Goal: Find contact information: Find contact information

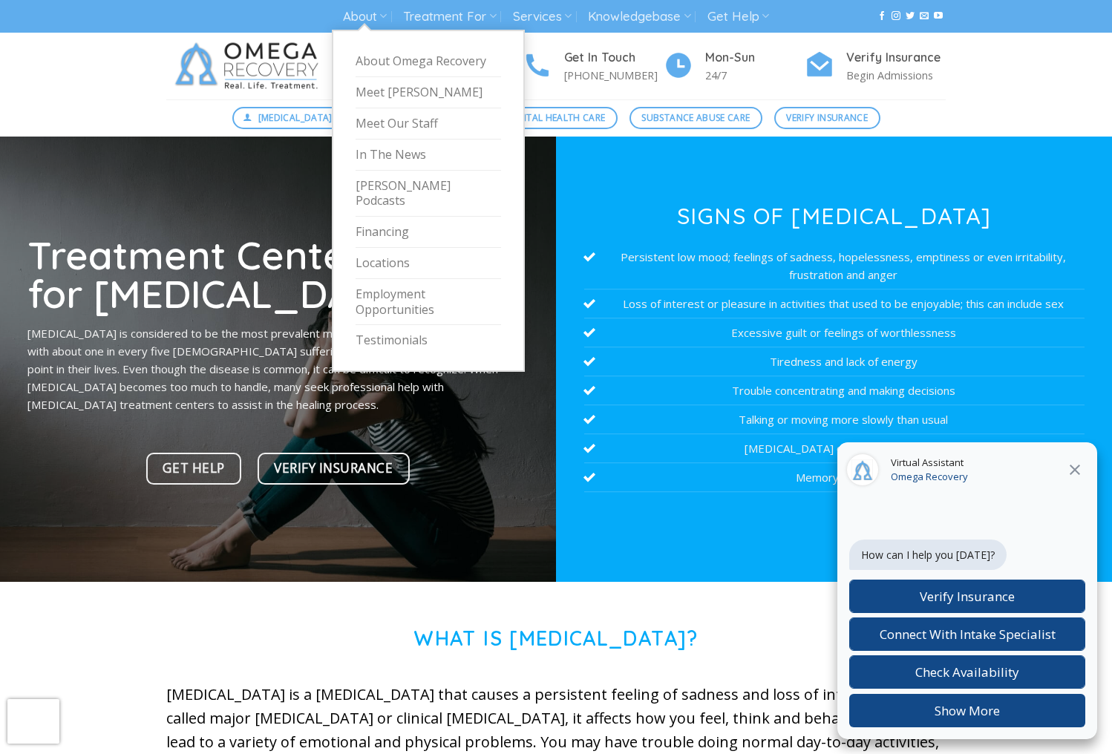
click at [408, 56] on link "About Omega Recovery" at bounding box center [427, 61] width 145 height 31
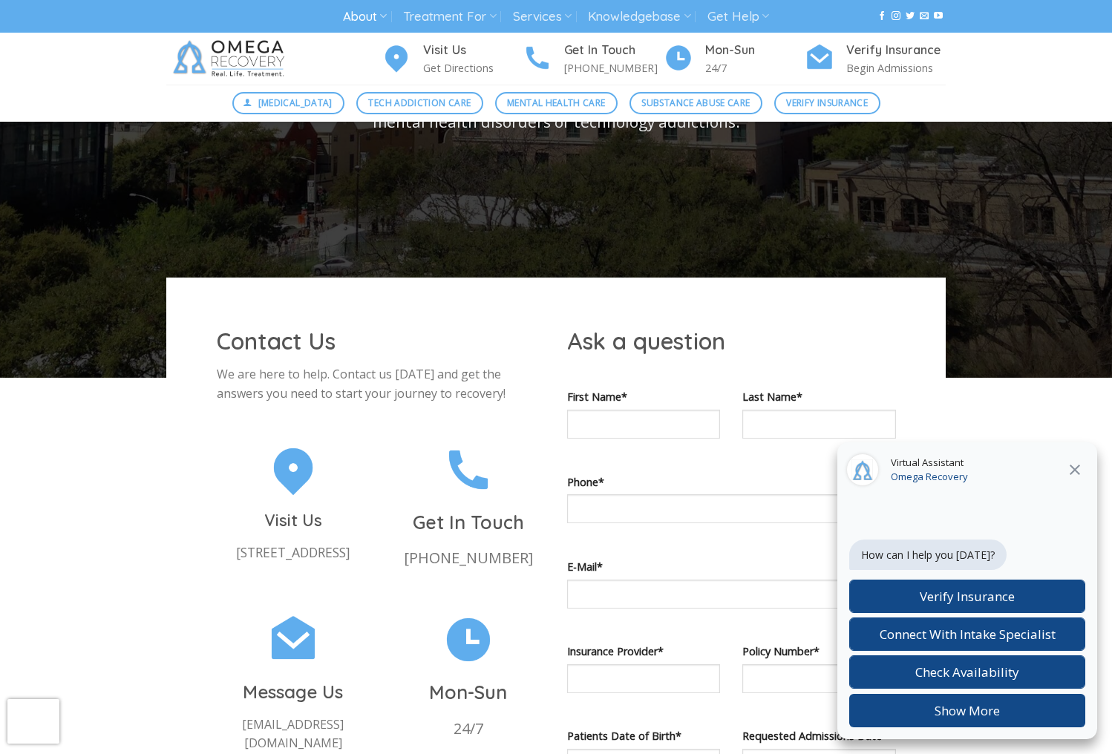
scroll to position [668, 0]
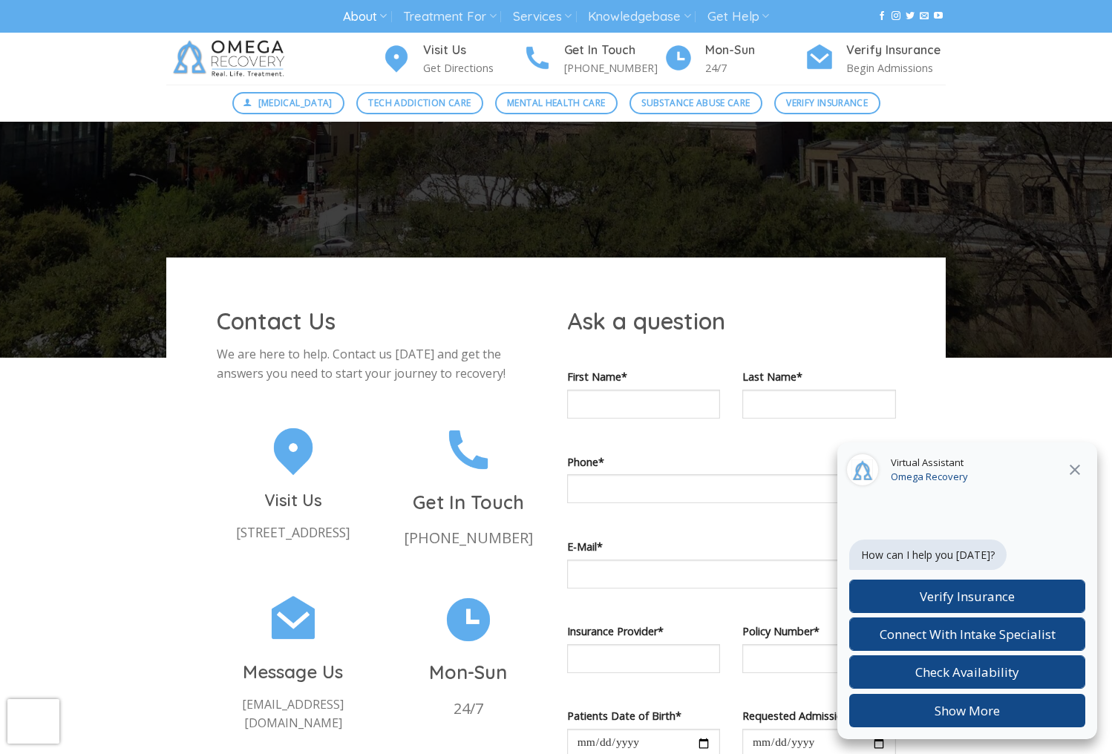
click at [1078, 470] on icon "Close" at bounding box center [1075, 470] width 18 height 18
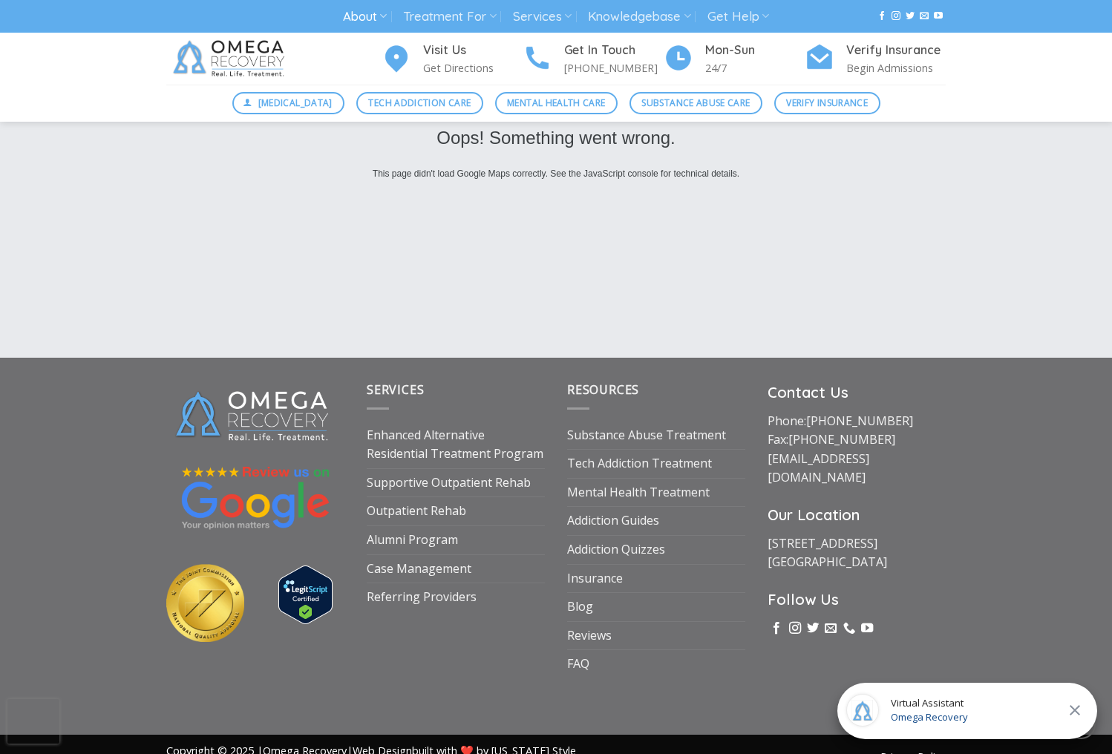
scroll to position [2386, 0]
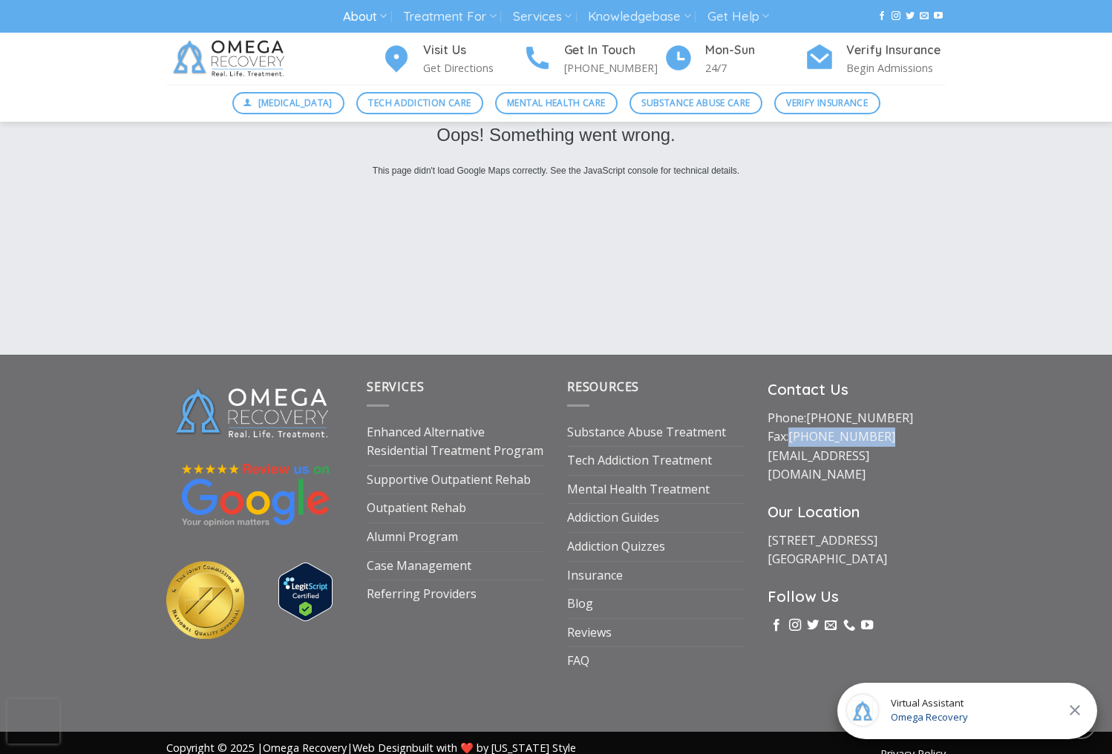
drag, startPoint x: 876, startPoint y: 413, endPoint x: 793, endPoint y: 413, distance: 83.1
click at [793, 413] on p "Phone: (512) 601-5407 Fax: (855) 747-7980 intake@omegarecovery.org" at bounding box center [856, 447] width 178 height 76
copy link "[PHONE_NUMBER]"
drag, startPoint x: 210, startPoint y: 675, endPoint x: 243, endPoint y: 672, distance: 33.5
click at [210, 693] on div at bounding box center [255, 703] width 200 height 21
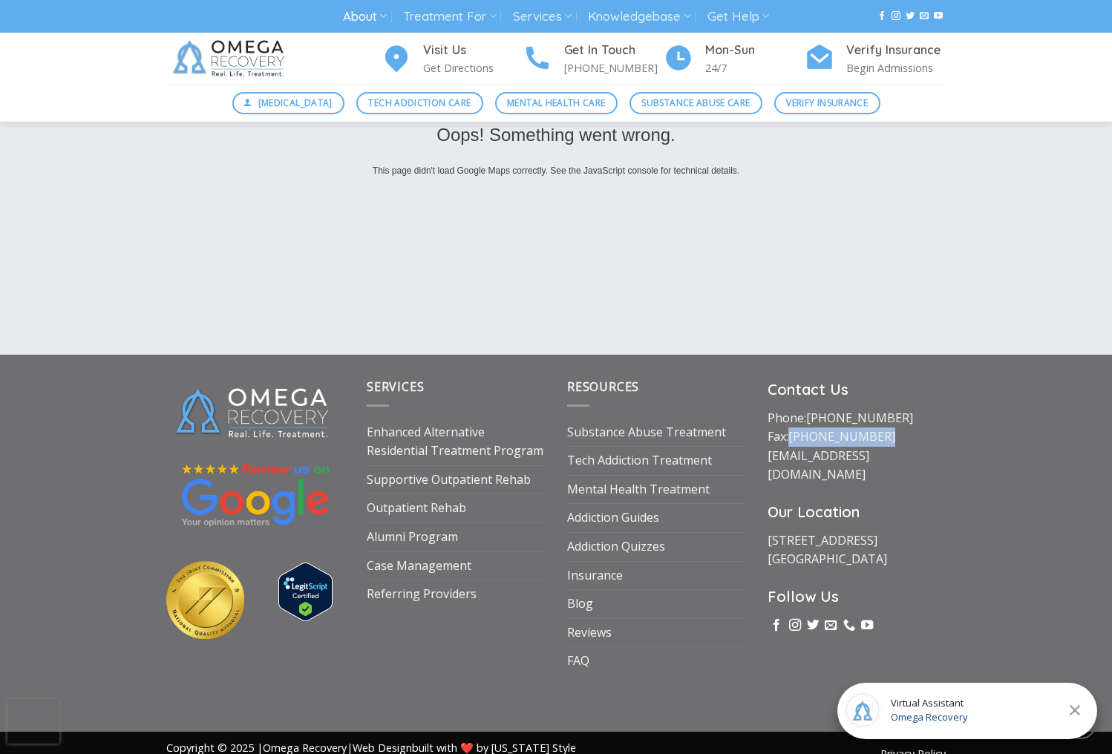
drag, startPoint x: 881, startPoint y: 412, endPoint x: 791, endPoint y: 413, distance: 89.8
click at [791, 413] on p "Phone: (512) 601-5407 Fax: (855) 747-7980 intake@omegarecovery.org" at bounding box center [856, 447] width 178 height 76
copy link "[PHONE_NUMBER]"
